Goal: Task Accomplishment & Management: Use online tool/utility

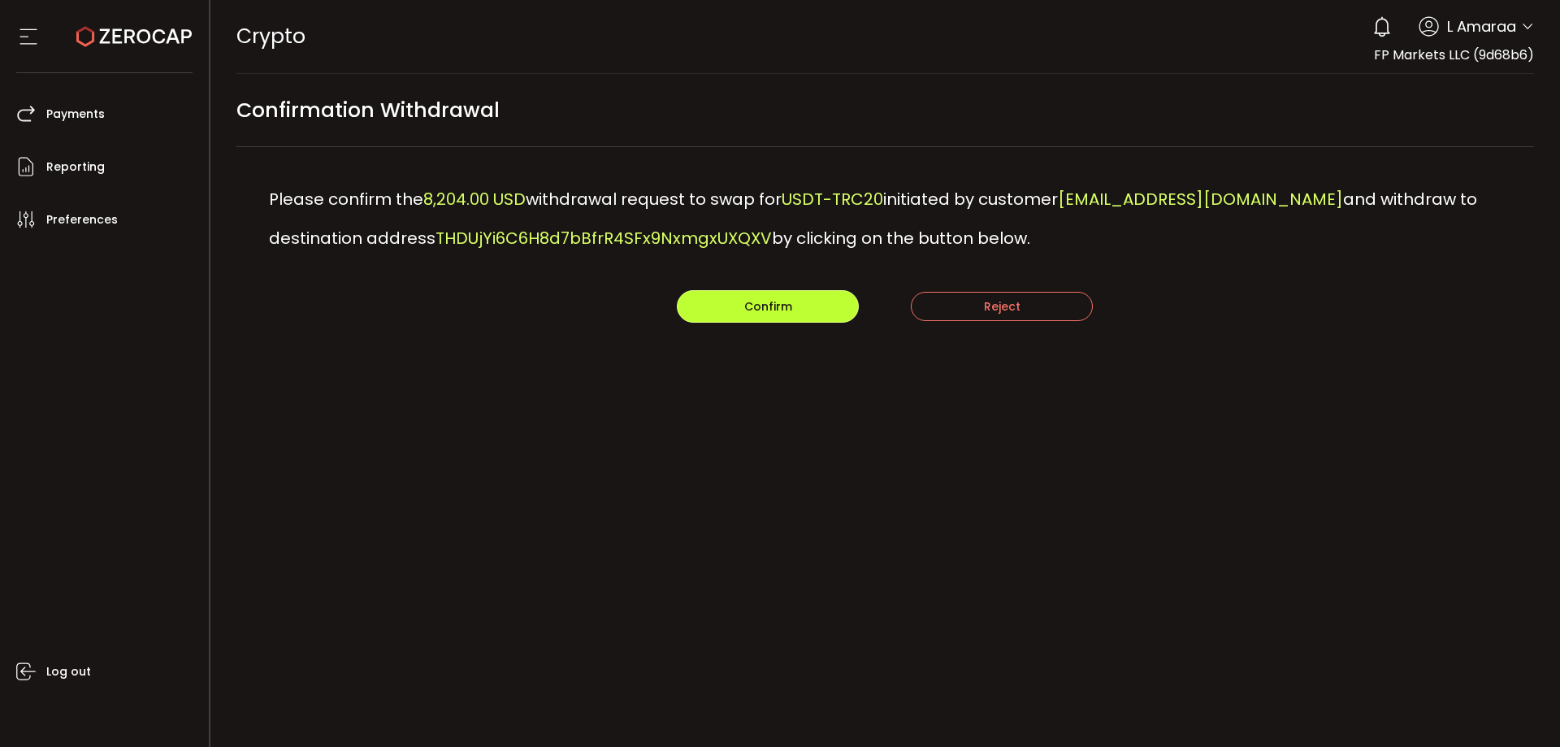
click at [773, 302] on span "Confirm" at bounding box center [768, 306] width 48 height 16
click at [742, 307] on button "Confirm" at bounding box center [768, 306] width 182 height 32
